Goal: Check status: Check status

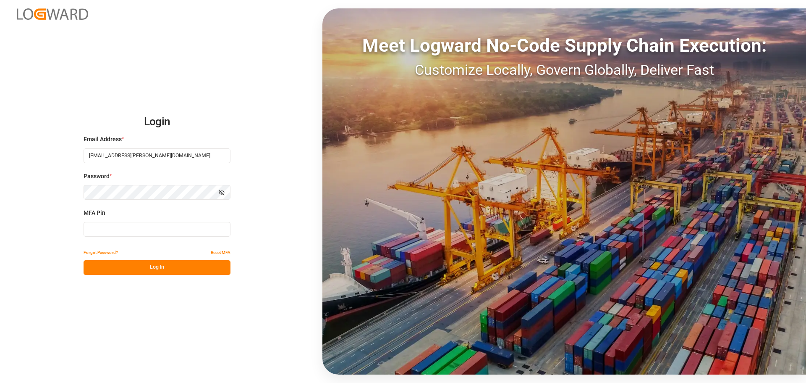
click at [130, 229] on input at bounding box center [157, 229] width 147 height 15
type input "870899"
click at [124, 263] on button "Log In" at bounding box center [157, 267] width 147 height 15
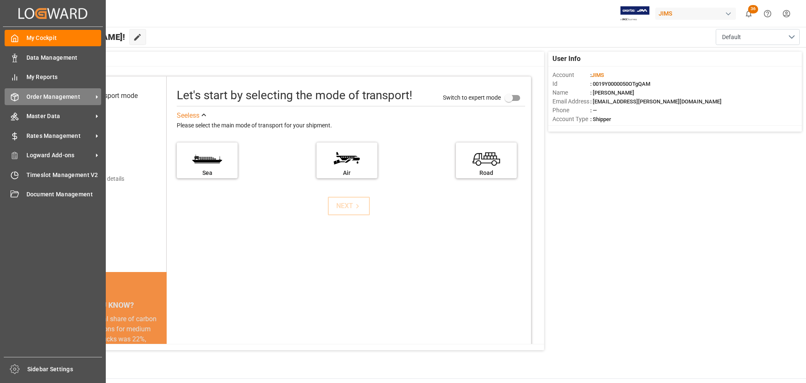
click at [20, 96] on div "Order Management Order Management" at bounding box center [53, 96] width 97 height 16
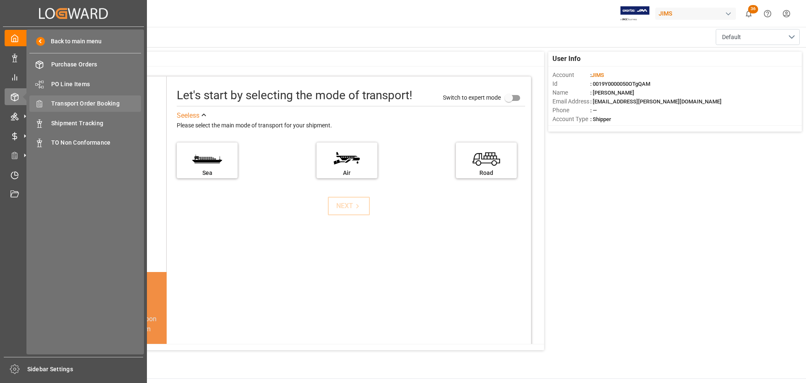
click at [107, 108] on span "Transport Order Booking" at bounding box center [96, 103] width 90 height 9
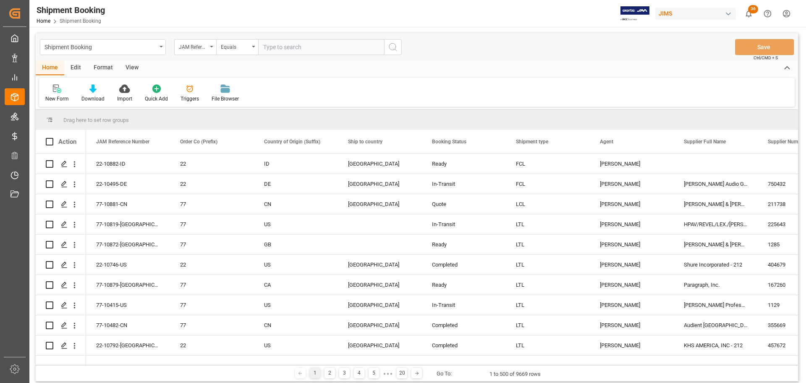
click at [286, 46] on input "text" at bounding box center [321, 47] width 126 height 16
paste input "77-10781-[GEOGRAPHIC_DATA]"
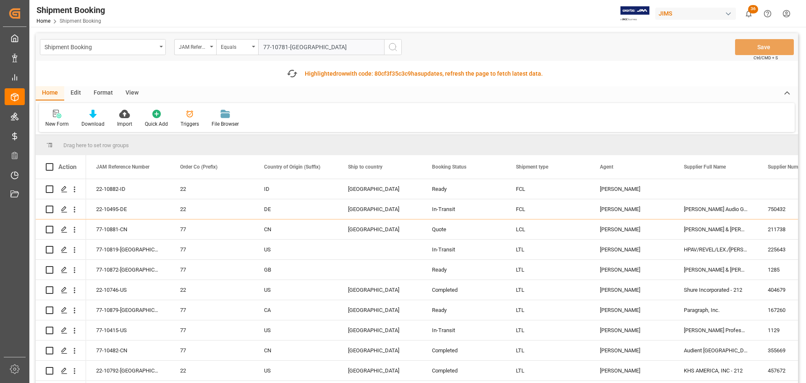
type input "77-10781-[GEOGRAPHIC_DATA]"
click at [389, 48] on icon "search button" at bounding box center [393, 47] width 10 height 10
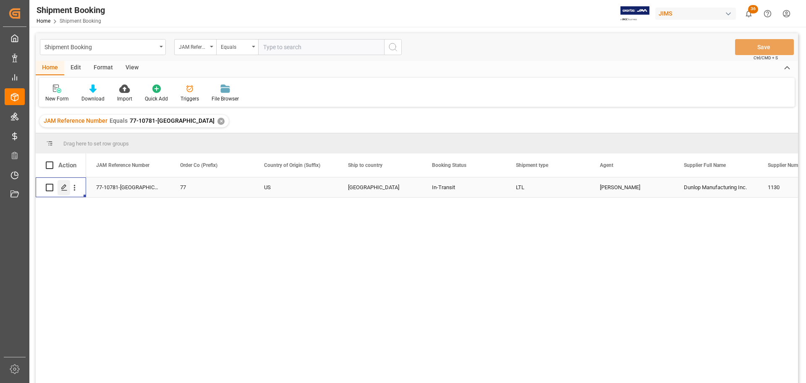
click at [66, 189] on icon "Press SPACE to select this row." at bounding box center [64, 187] width 7 height 7
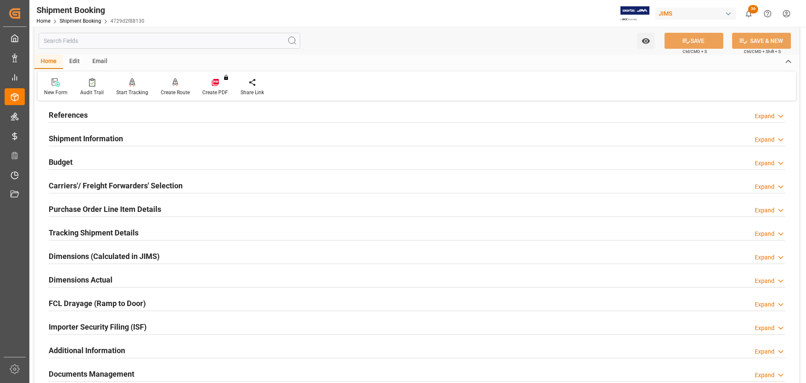
scroll to position [126, 0]
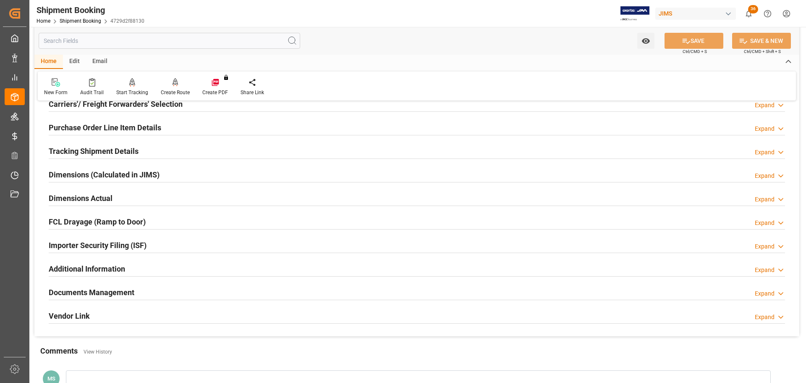
click at [97, 151] on h2 "Tracking Shipment Details" at bounding box center [94, 150] width 90 height 11
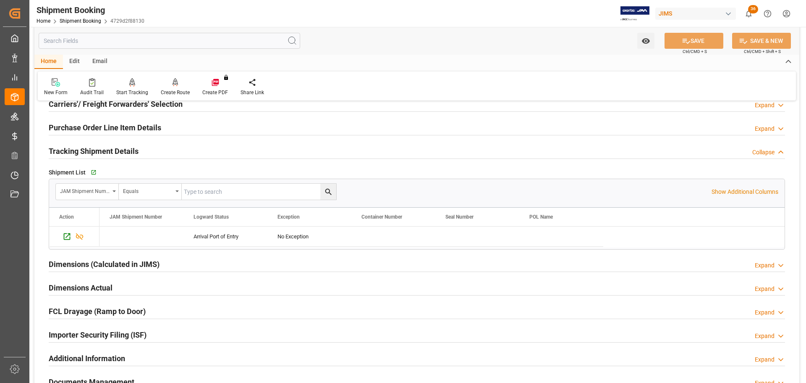
click at [94, 150] on h2 "Tracking Shipment Details" at bounding box center [94, 150] width 90 height 11
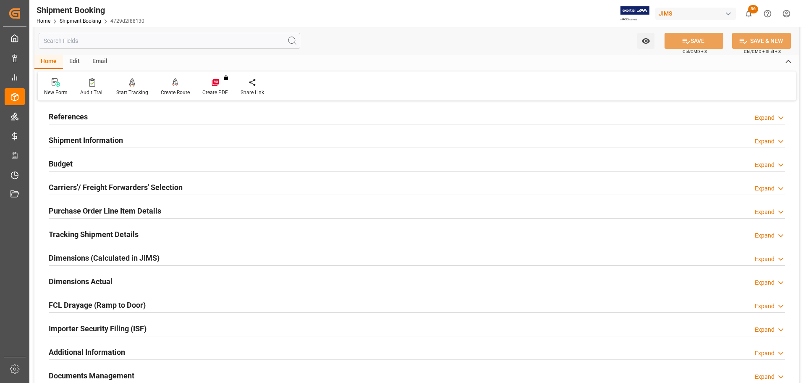
scroll to position [42, 0]
click at [87, 163] on div "Budget Expand" at bounding box center [417, 164] width 737 height 16
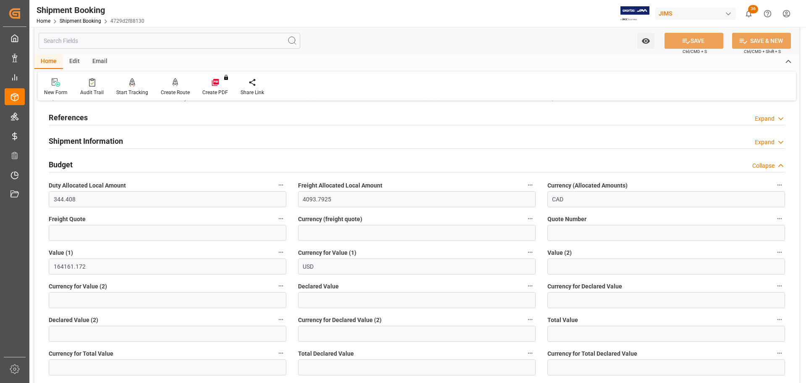
click at [87, 163] on div "Budget Collapse" at bounding box center [417, 164] width 737 height 16
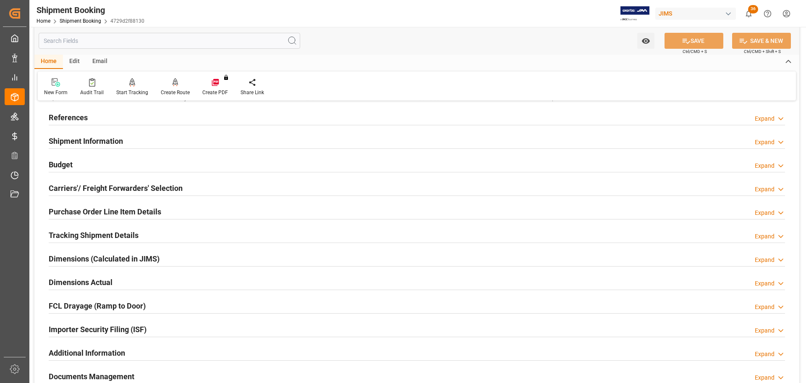
click at [78, 232] on h2 "Tracking Shipment Details" at bounding box center [94, 234] width 90 height 11
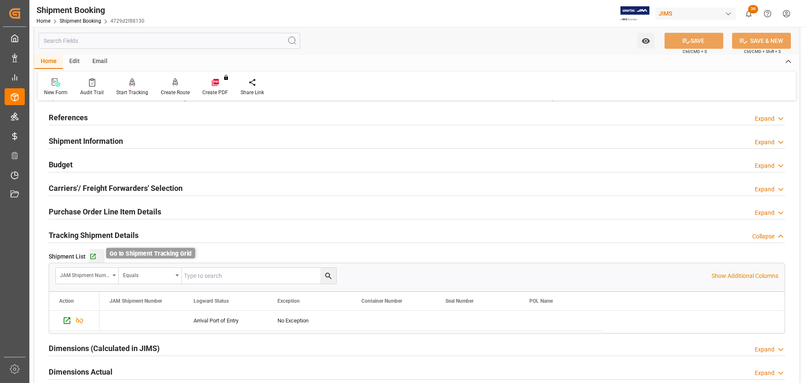
click at [90, 256] on icon "button" at bounding box center [92, 256] width 7 height 7
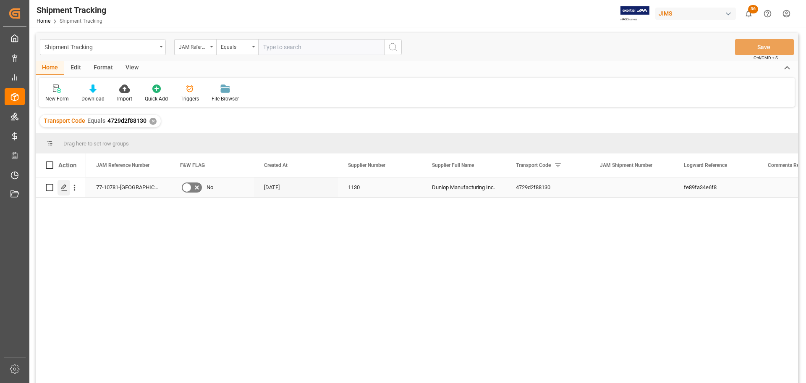
click at [63, 187] on icon "Press SPACE to select this row." at bounding box center [64, 187] width 7 height 7
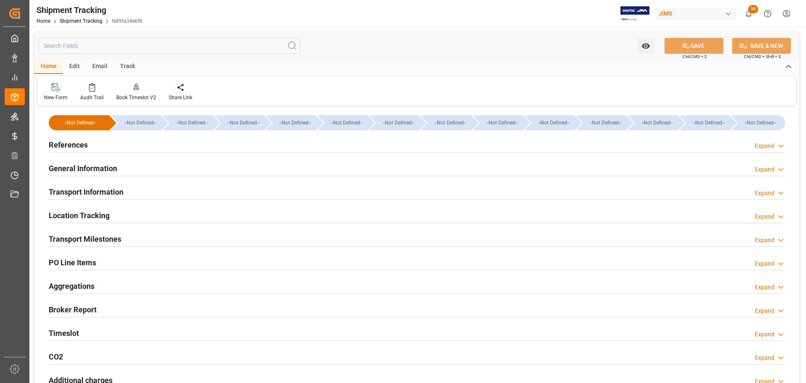
click at [105, 145] on div "References Expand" at bounding box center [417, 144] width 737 height 16
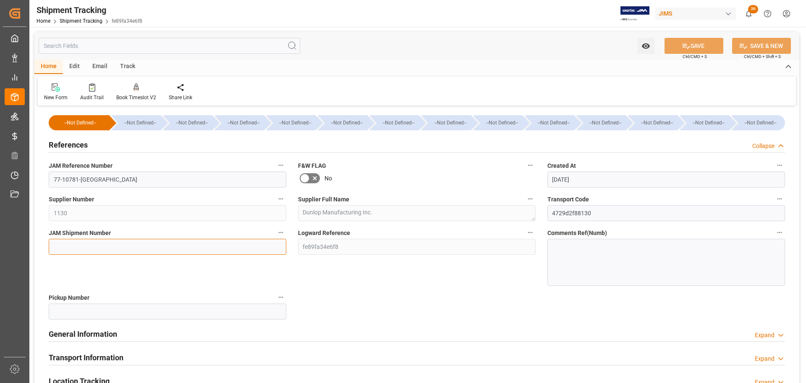
click at [89, 241] on input at bounding box center [168, 247] width 238 height 16
paste input "72878"
type input "72878"
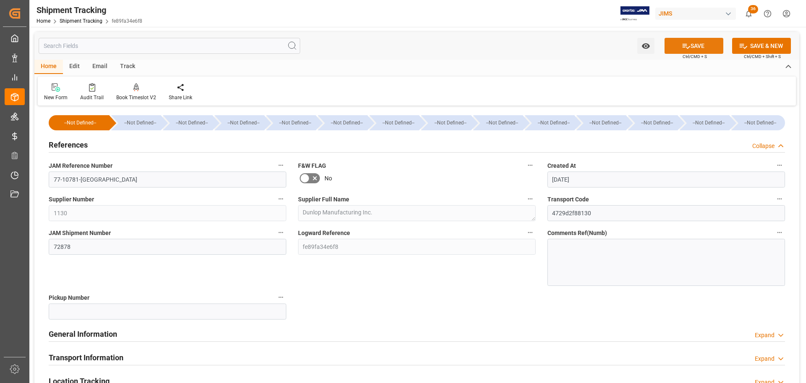
click at [693, 46] on button "SAVE" at bounding box center [694, 46] width 59 height 16
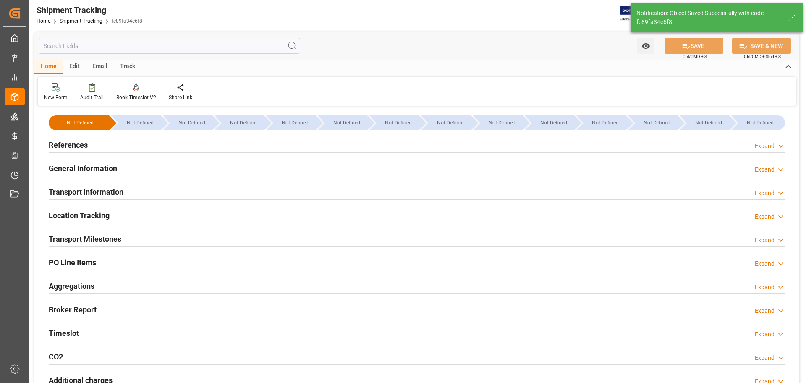
click at [102, 144] on div "References Expand" at bounding box center [417, 144] width 737 height 16
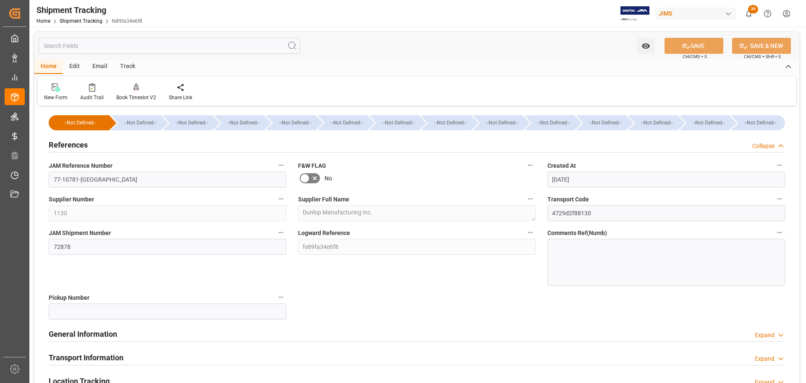
click at [96, 143] on div "References Collapse" at bounding box center [417, 144] width 737 height 16
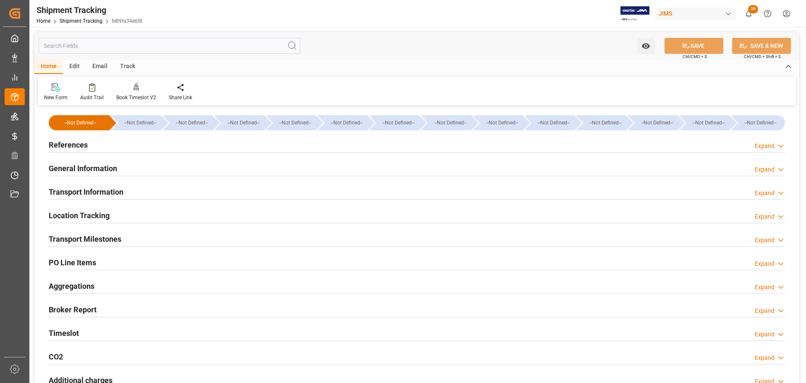
click at [96, 143] on div "References Expand" at bounding box center [417, 144] width 737 height 16
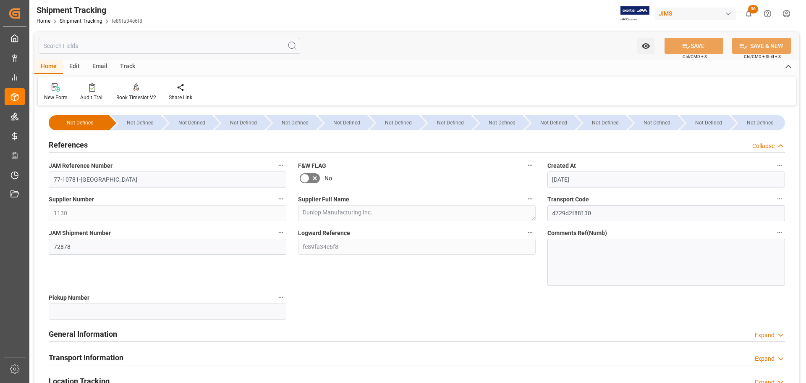
click at [96, 143] on div "References Collapse" at bounding box center [417, 144] width 737 height 16
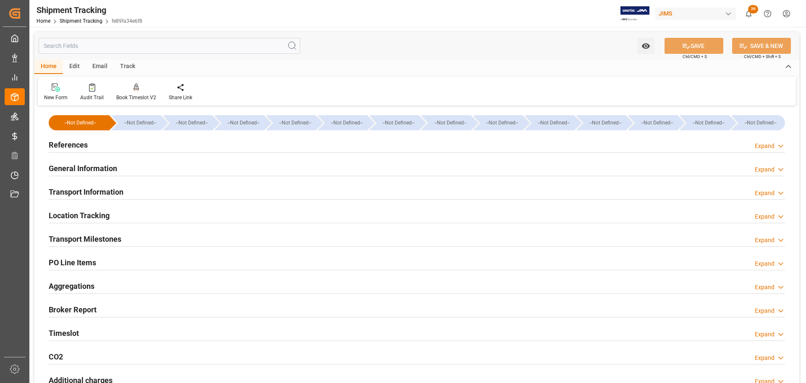
click at [110, 148] on div "References Expand" at bounding box center [417, 144] width 737 height 16
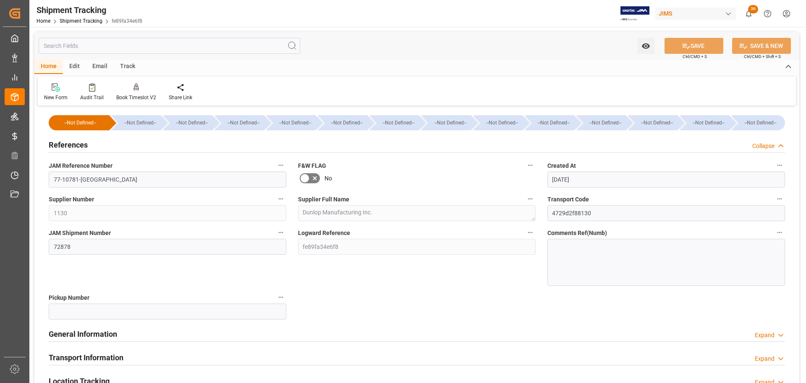
click at [105, 147] on div "References Collapse" at bounding box center [417, 144] width 737 height 16
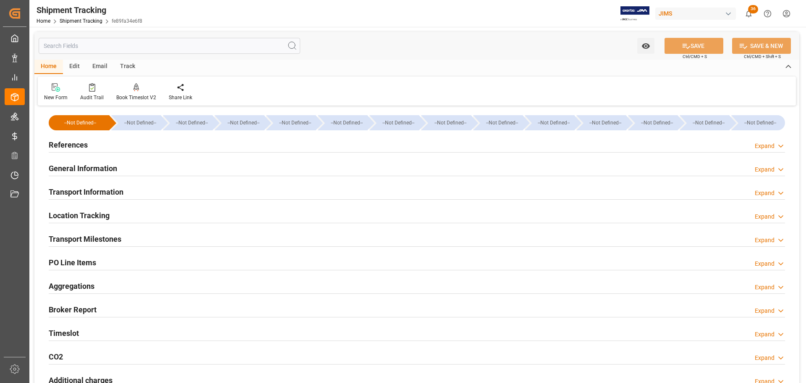
click at [121, 142] on div "References Expand" at bounding box center [417, 144] width 737 height 16
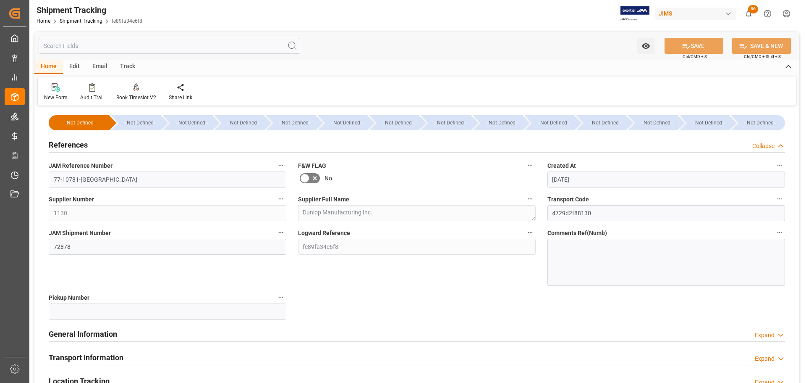
click at [106, 143] on div "References Collapse" at bounding box center [417, 144] width 737 height 16
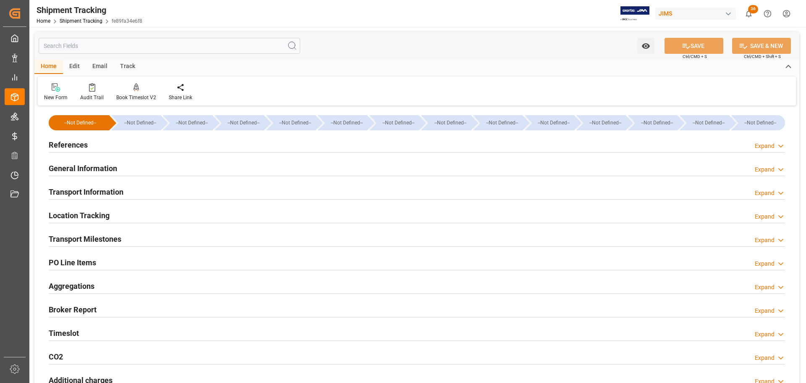
click at [87, 142] on h2 "References" at bounding box center [68, 144] width 39 height 11
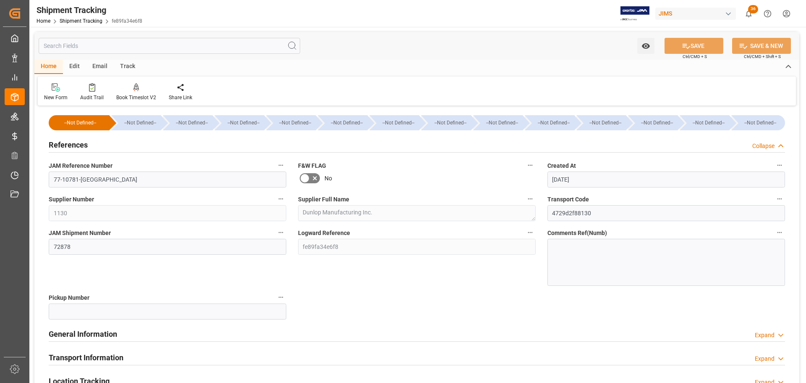
click at [92, 142] on div "References Collapse" at bounding box center [417, 144] width 737 height 16
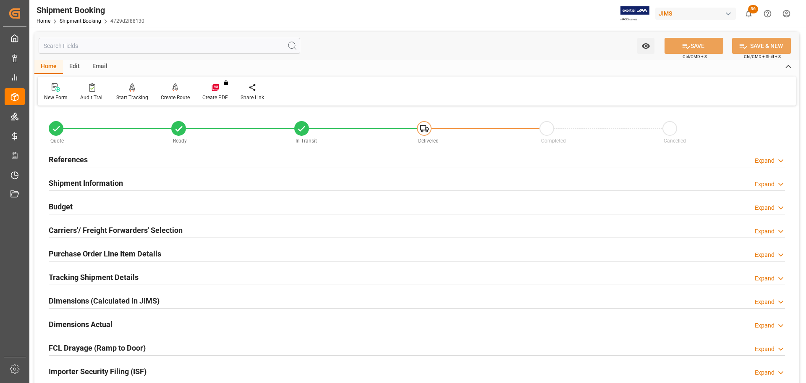
click at [108, 155] on div "References Expand" at bounding box center [417, 159] width 737 height 16
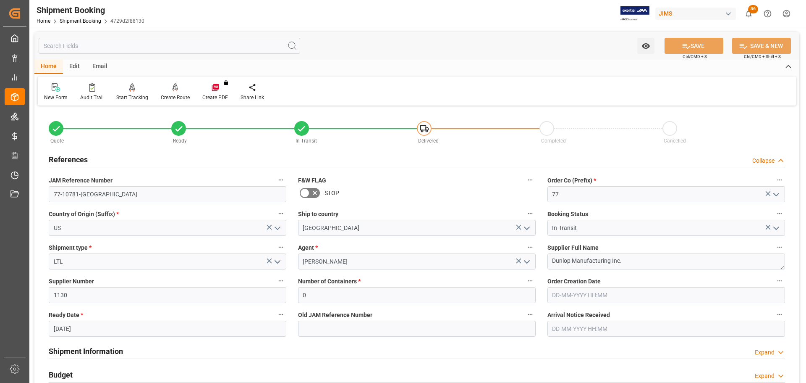
click at [106, 158] on div "References Collapse" at bounding box center [417, 159] width 737 height 16
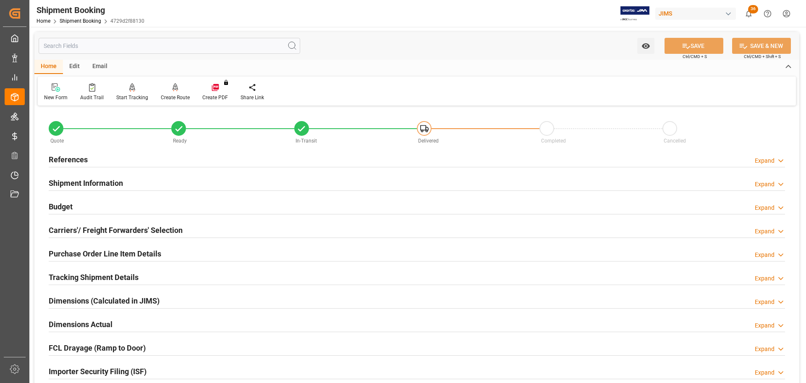
click at [108, 158] on div "References Expand" at bounding box center [417, 159] width 737 height 16
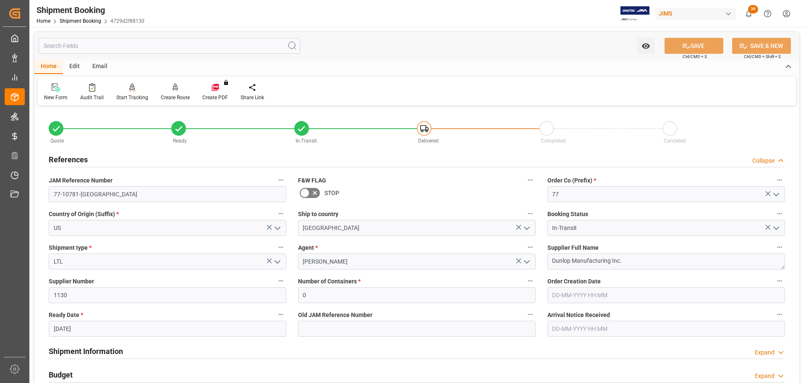
click at [108, 158] on div "References Collapse" at bounding box center [417, 159] width 737 height 16
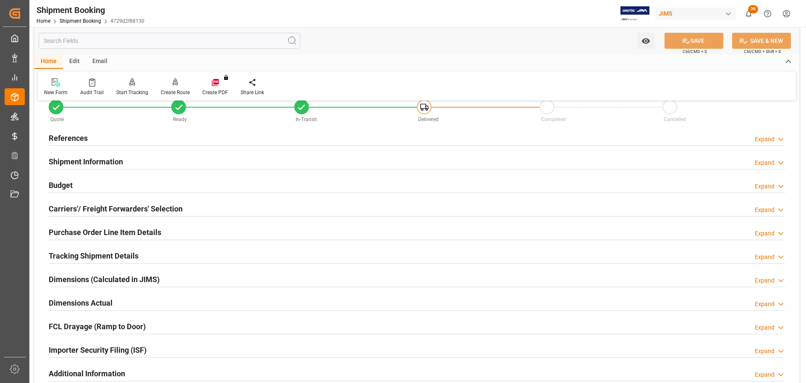
scroll to position [42, 0]
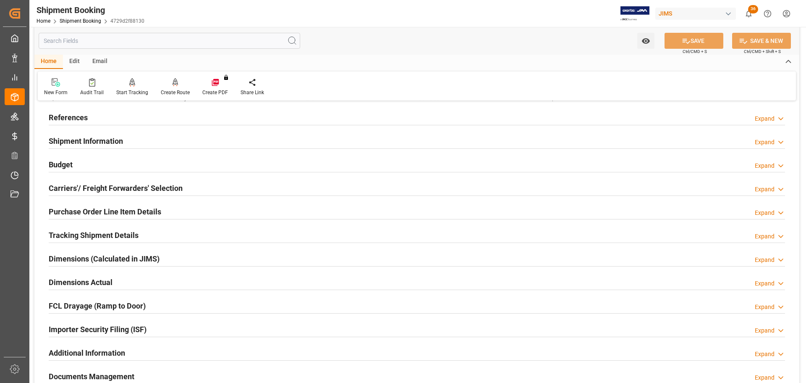
click at [116, 137] on h2 "Shipment Information" at bounding box center [86, 140] width 74 height 11
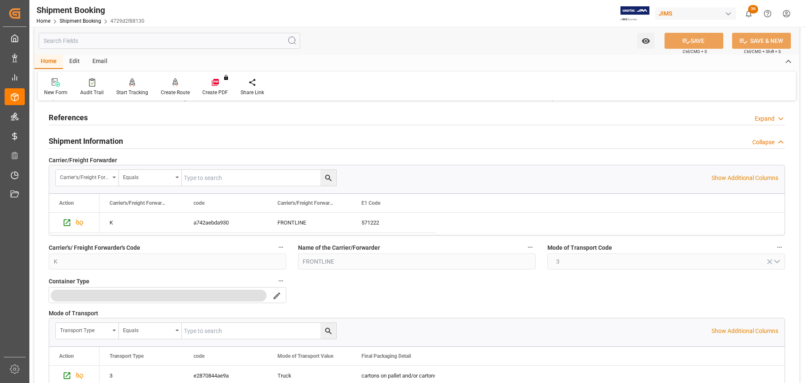
click at [123, 140] on div "Shipment Information Collapse" at bounding box center [417, 140] width 737 height 16
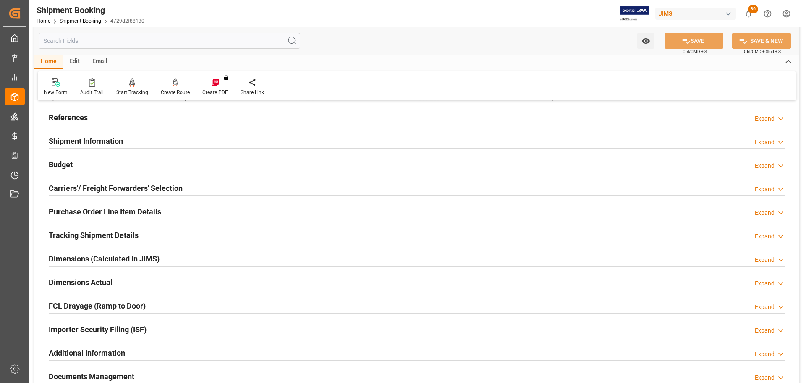
click at [123, 140] on div "Shipment Information Expand" at bounding box center [417, 140] width 737 height 16
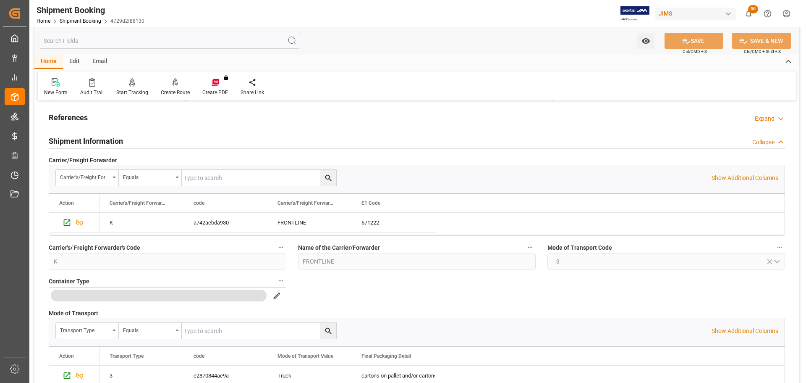
click at [125, 140] on div "Shipment Information Collapse" at bounding box center [417, 140] width 737 height 16
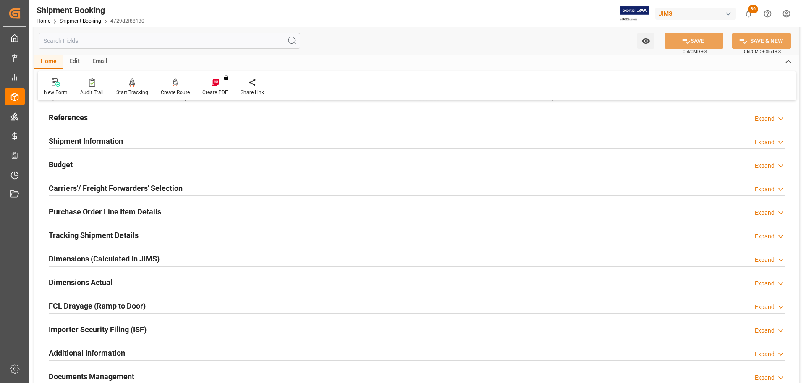
click at [126, 120] on div "References Expand" at bounding box center [417, 117] width 737 height 16
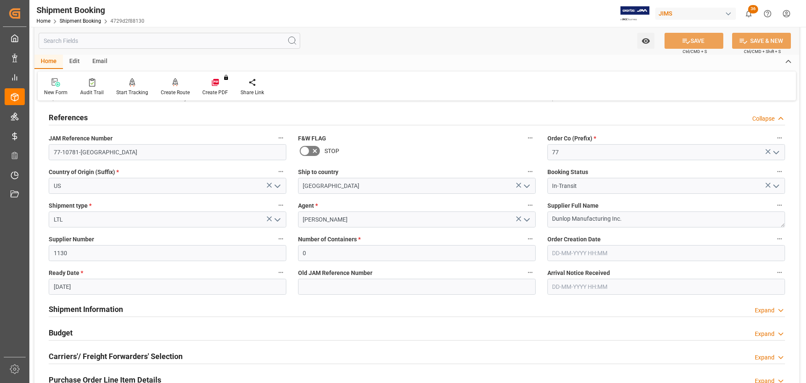
click at [129, 119] on div "References Collapse" at bounding box center [417, 117] width 737 height 16
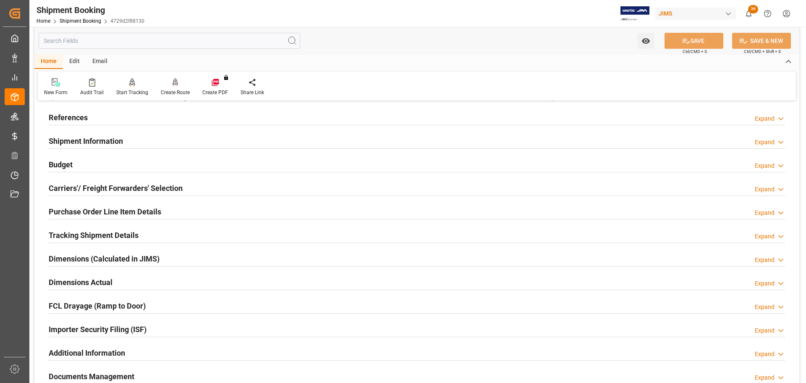
click at [129, 119] on div "References Expand" at bounding box center [417, 117] width 737 height 16
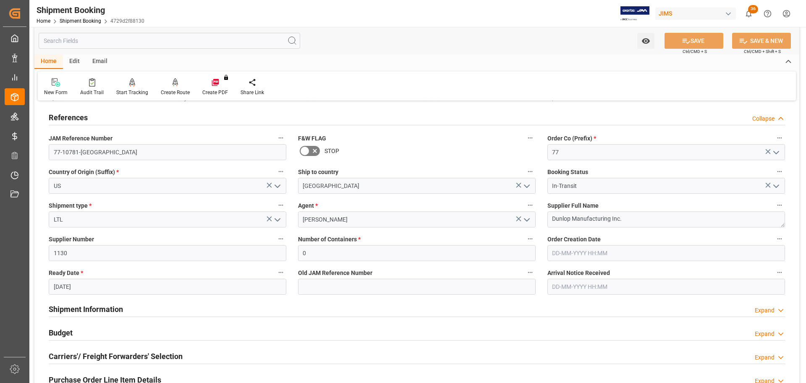
click at [124, 121] on div "References Collapse" at bounding box center [417, 117] width 737 height 16
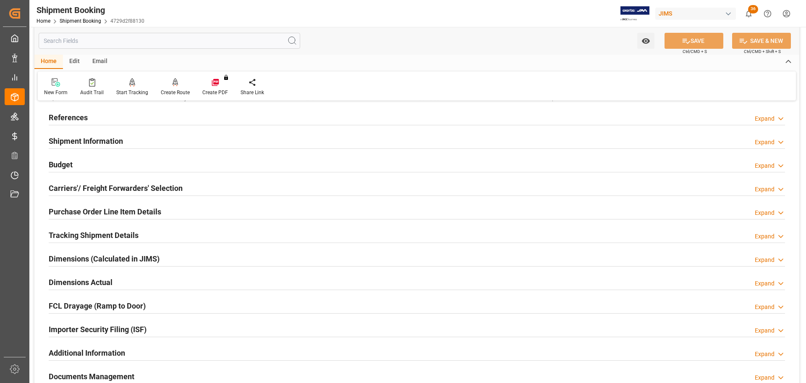
click at [110, 145] on h2 "Shipment Information" at bounding box center [86, 140] width 74 height 11
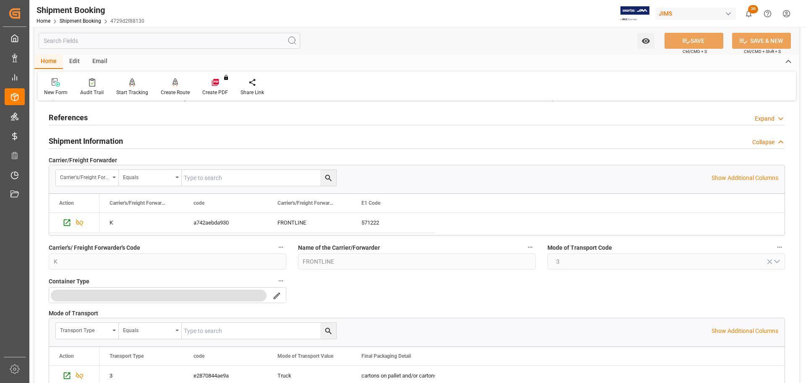
click at [122, 141] on h2 "Shipment Information" at bounding box center [86, 140] width 74 height 11
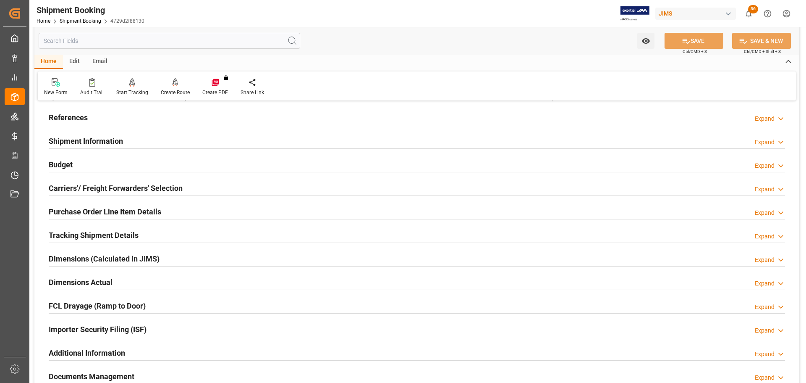
click at [109, 186] on h2 "Carriers'/ Freight Forwarders' Selection" at bounding box center [116, 187] width 134 height 11
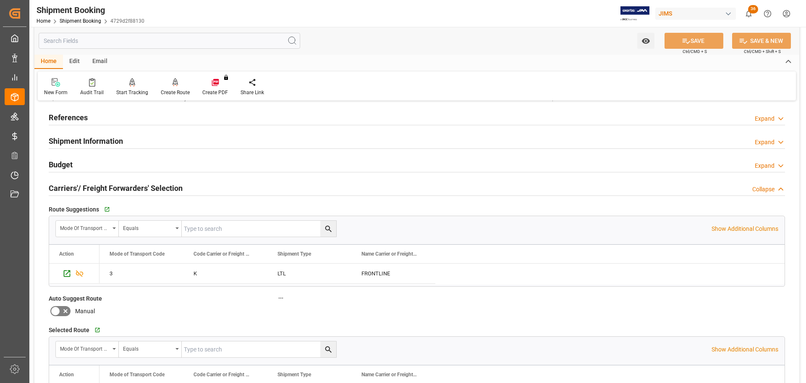
click at [109, 186] on h2 "Carriers'/ Freight Forwarders' Selection" at bounding box center [116, 187] width 134 height 11
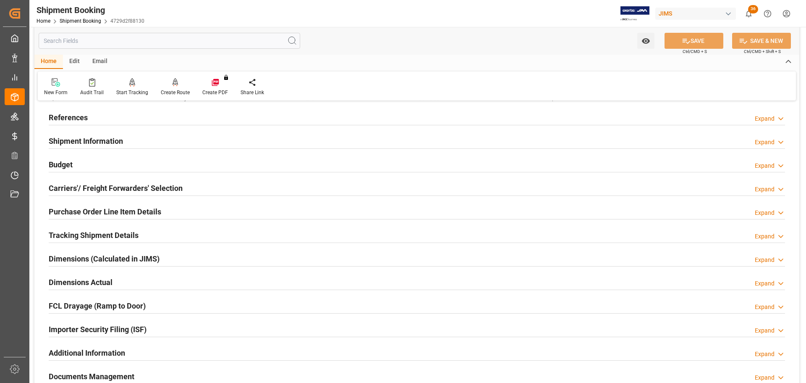
click at [110, 211] on h2 "Purchase Order Line Item Details" at bounding box center [105, 211] width 113 height 11
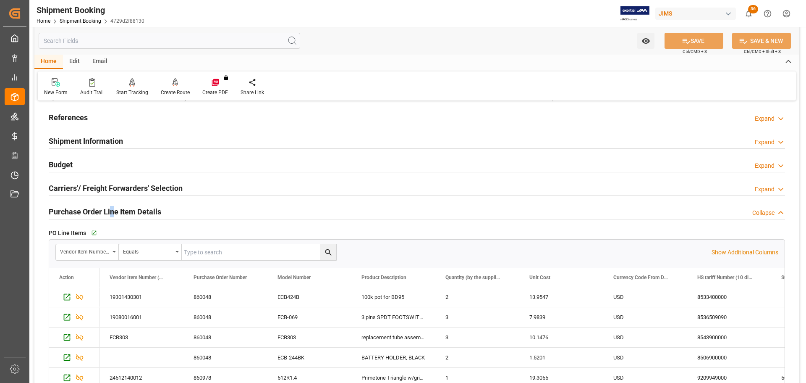
click at [112, 209] on h2 "Purchase Order Line Item Details" at bounding box center [105, 211] width 113 height 11
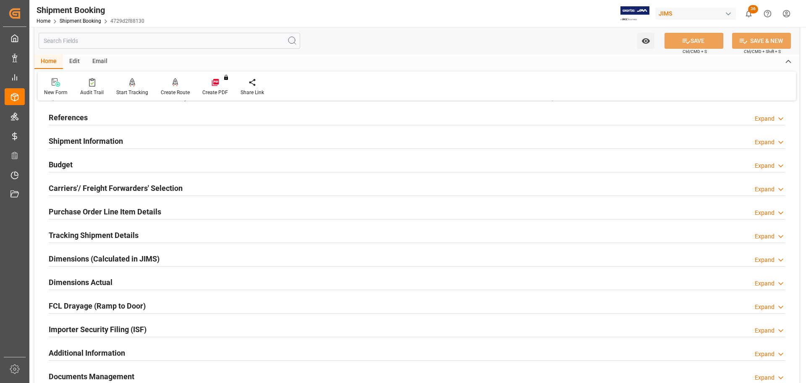
click at [96, 240] on h2 "Tracking Shipment Details" at bounding box center [94, 234] width 90 height 11
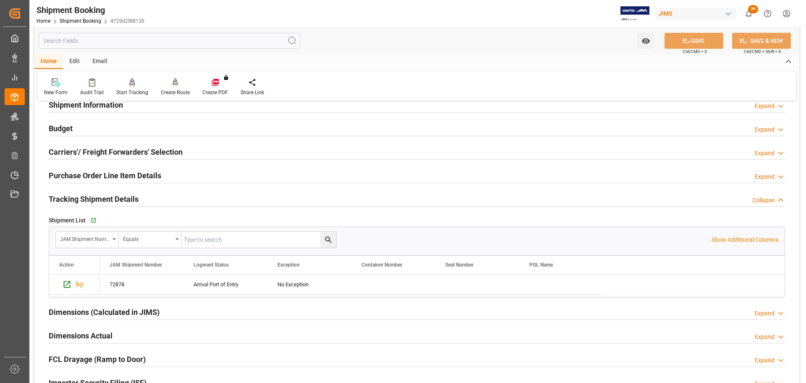
scroll to position [126, 0]
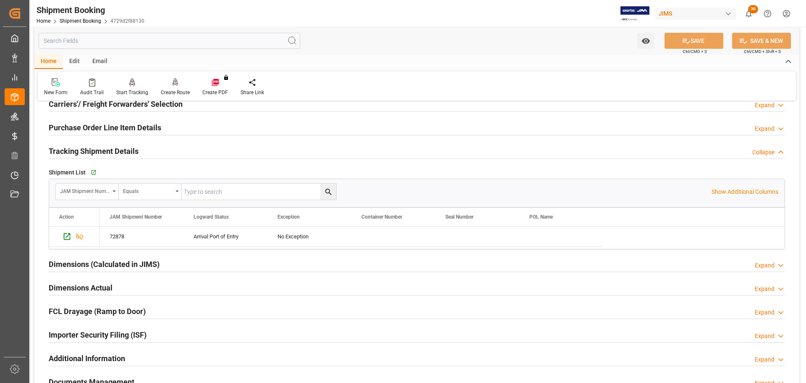
click at [88, 141] on div "Tracking Shipment Details Collapse" at bounding box center [417, 151] width 748 height 24
click at [89, 150] on h2 "Tracking Shipment Details" at bounding box center [94, 150] width 90 height 11
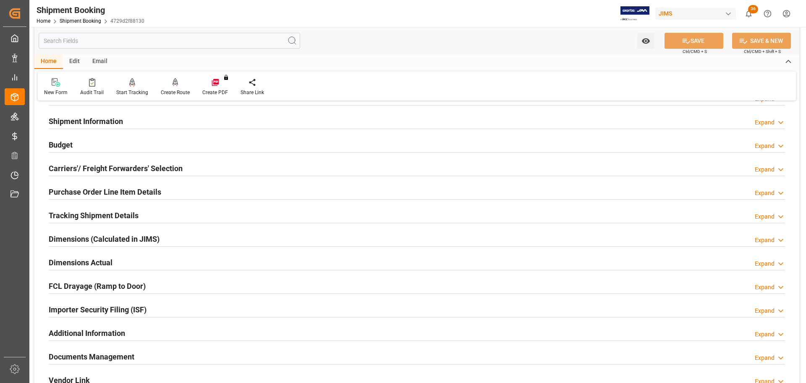
scroll to position [42, 0]
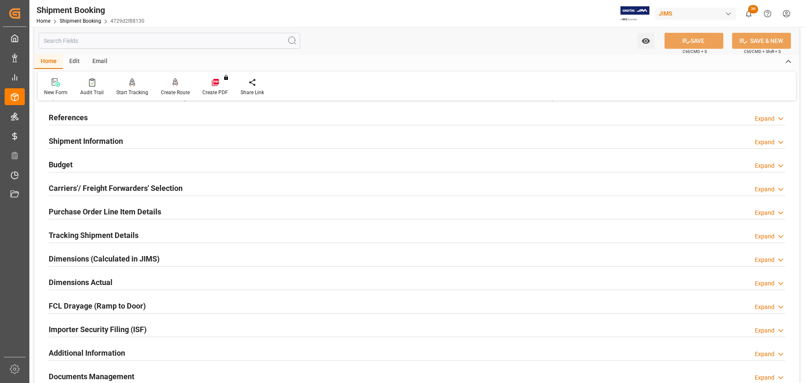
click at [86, 161] on div "Budget Expand" at bounding box center [417, 164] width 737 height 16
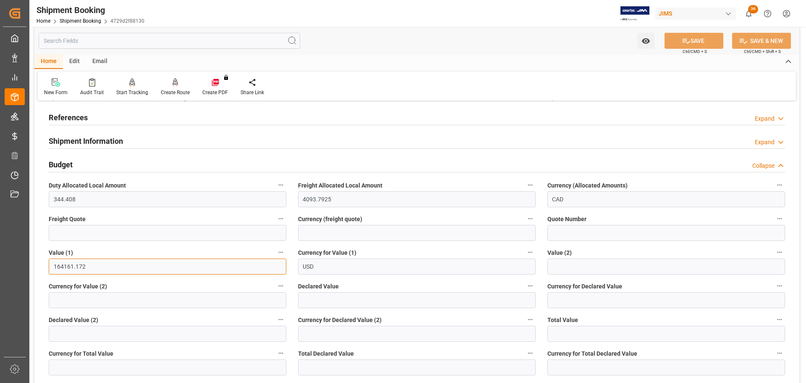
drag, startPoint x: 95, startPoint y: 265, endPoint x: 38, endPoint y: 262, distance: 56.8
click at [38, 262] on div "Quote Ready In-Transit Delivered Completed Cancelled References Expand JAM Refe…" at bounding box center [416, 344] width 765 height 556
